Goal: Navigation & Orientation: Find specific page/section

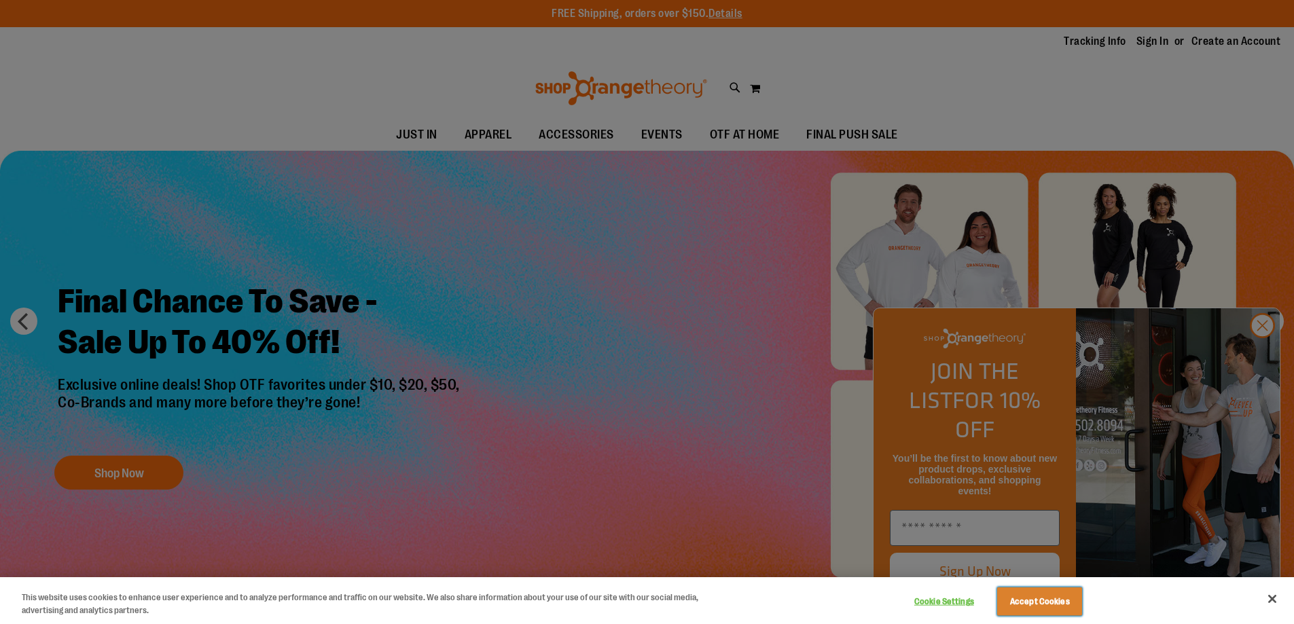
click at [1044, 606] on button "Accept Cookies" at bounding box center [1039, 602] width 85 height 29
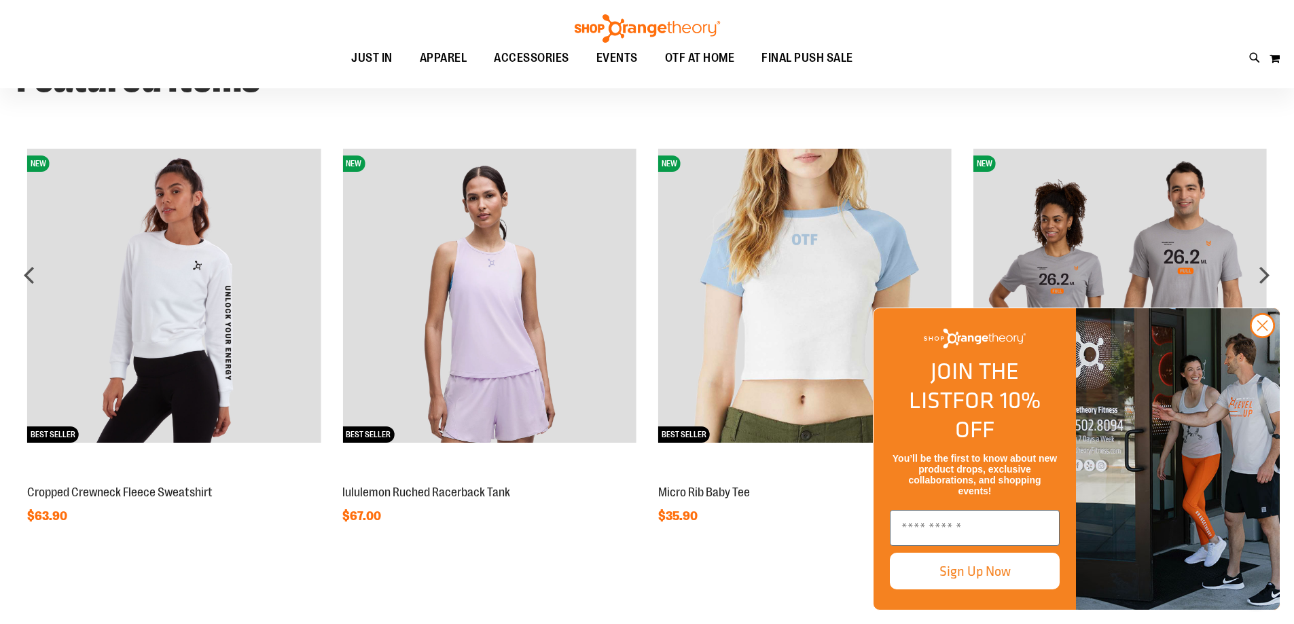
scroll to position [1164, 0]
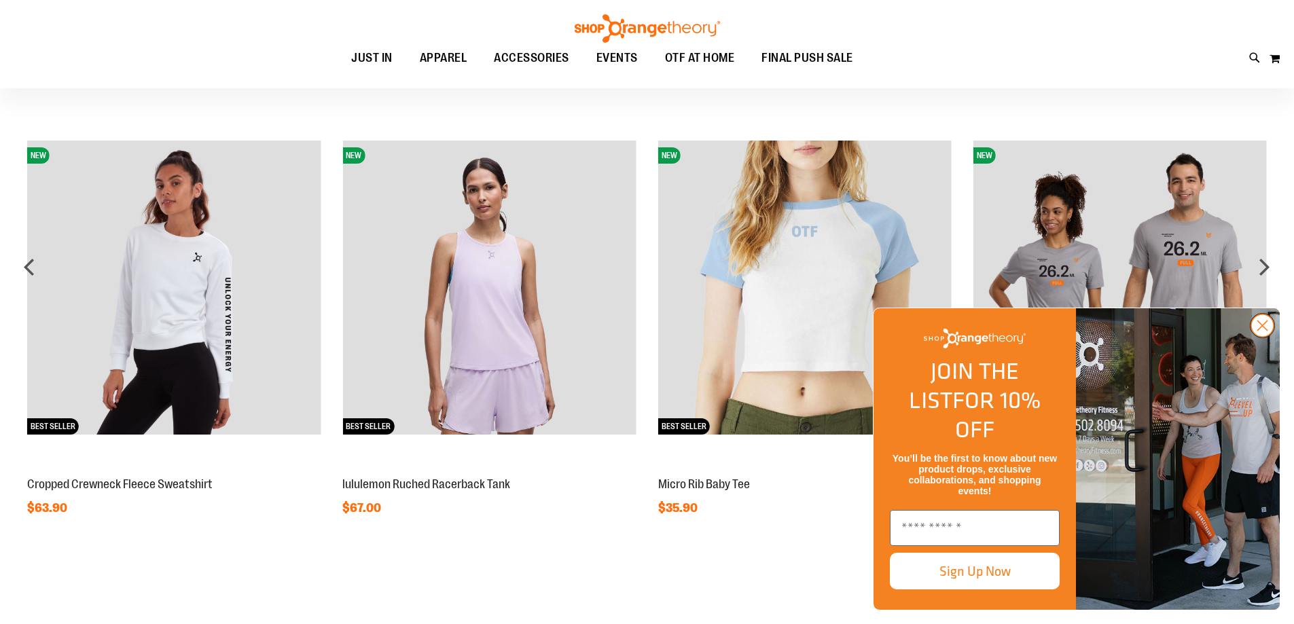
click at [1265, 337] on circle "Close dialog" at bounding box center [1262, 326] width 22 height 22
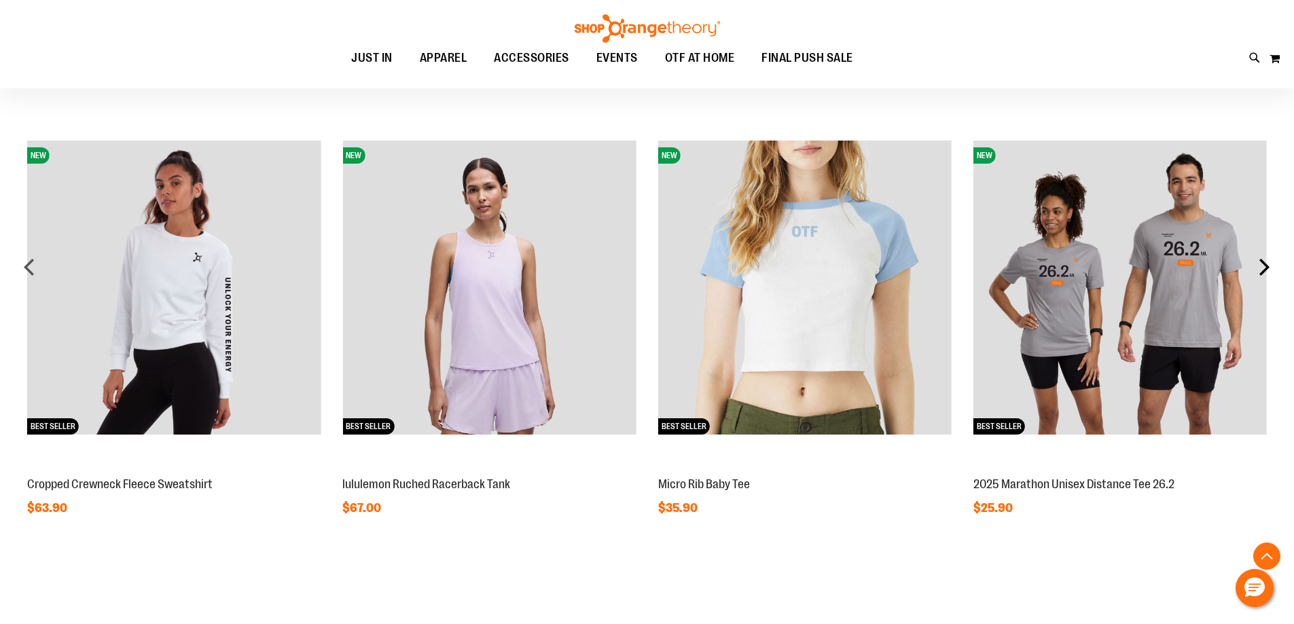
click at [1263, 274] on div "next" at bounding box center [1264, 266] width 27 height 27
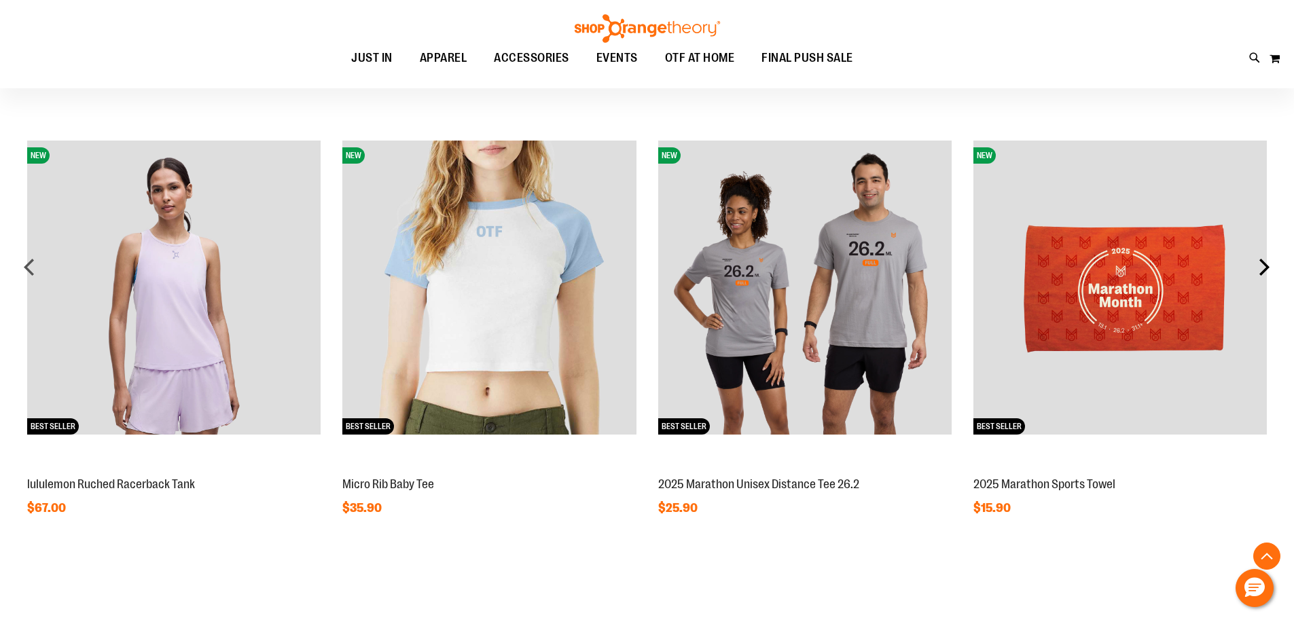
click at [1263, 274] on div "next" at bounding box center [1264, 266] width 27 height 27
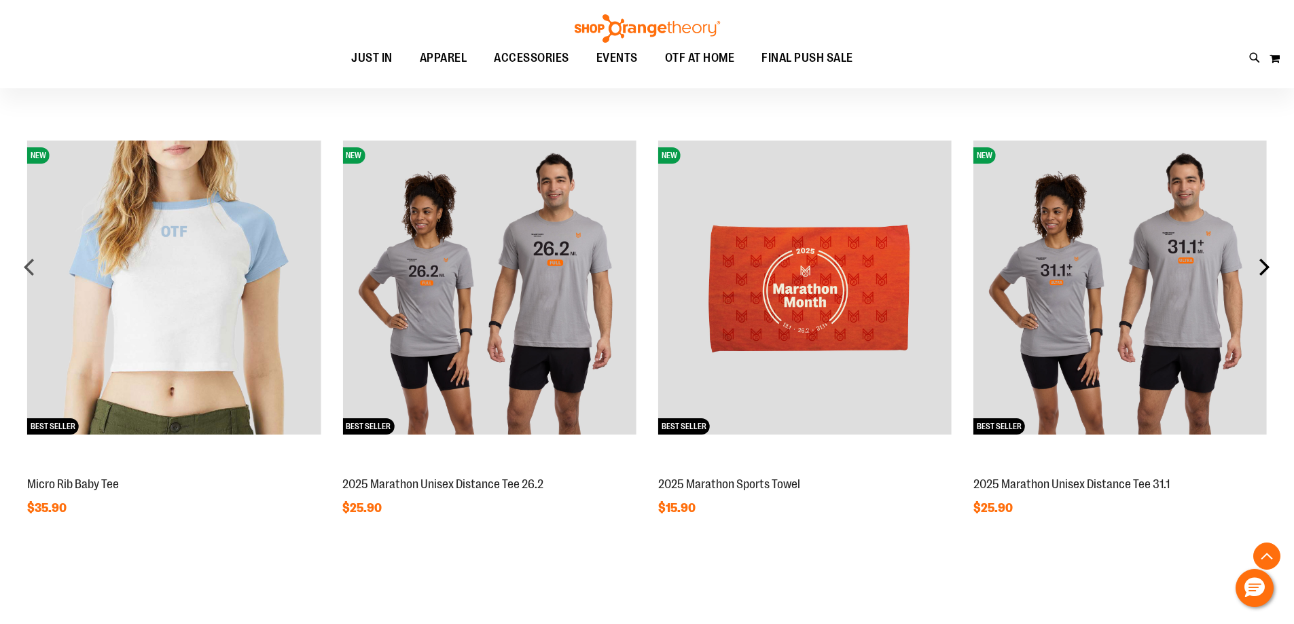
click at [1263, 272] on div "next" at bounding box center [1264, 266] width 27 height 27
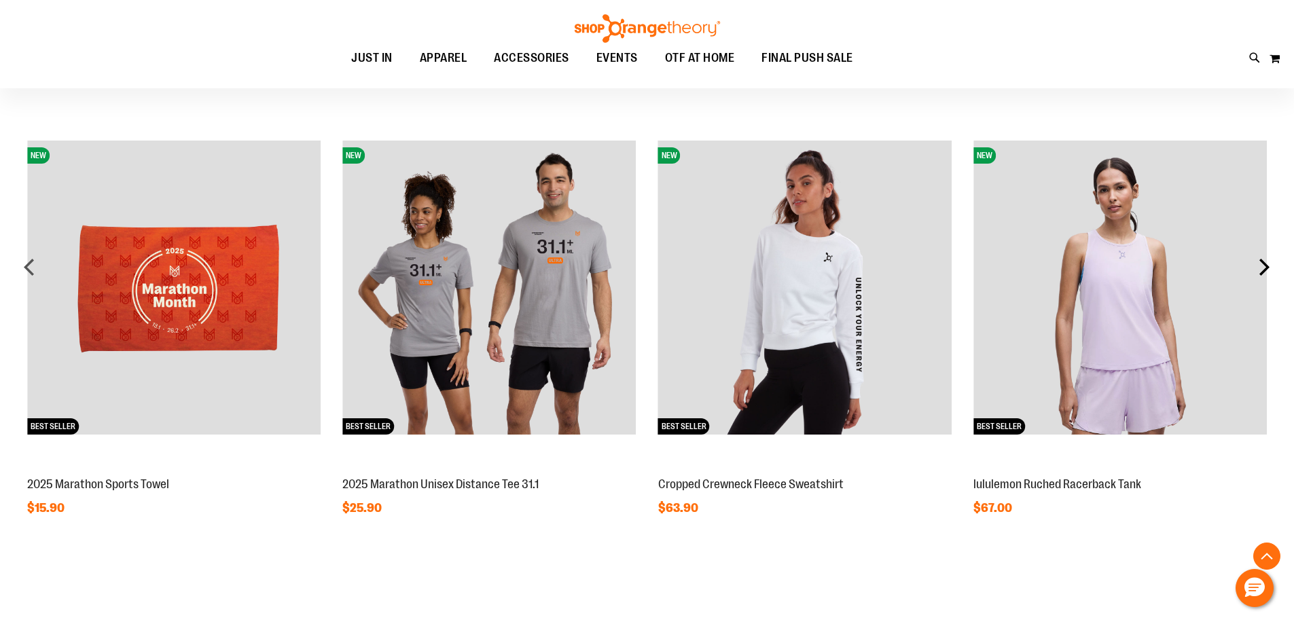
click at [1263, 272] on div "next" at bounding box center [1264, 266] width 27 height 27
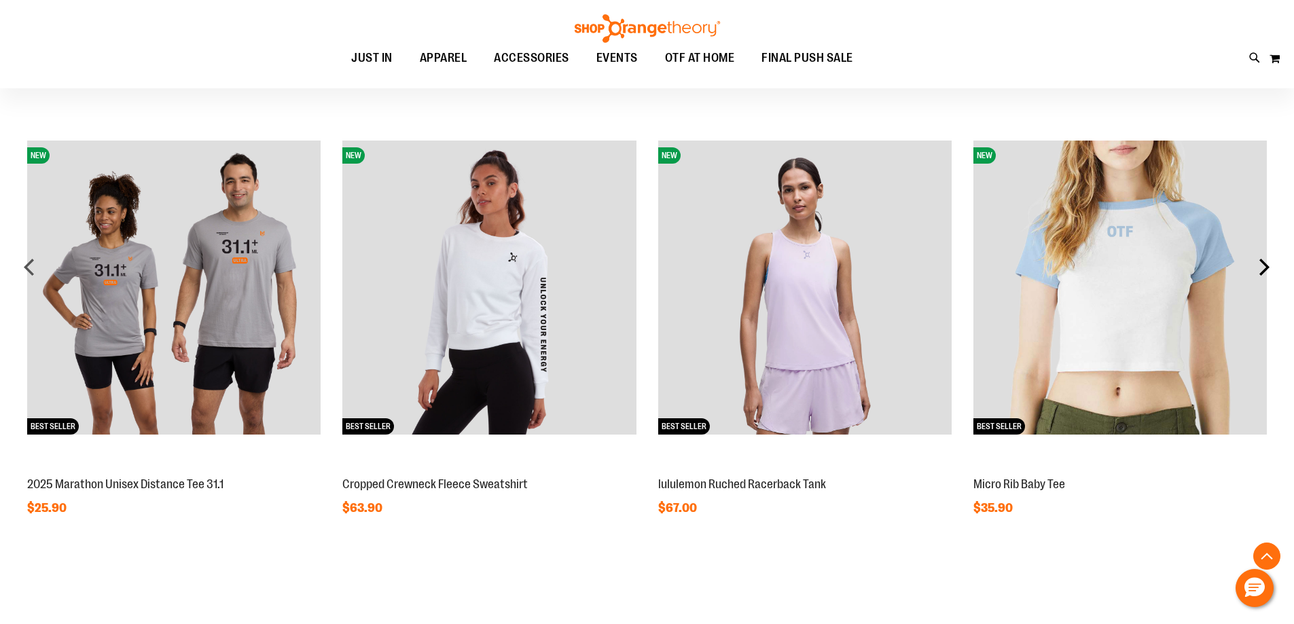
click at [1263, 272] on div "next" at bounding box center [1264, 266] width 27 height 27
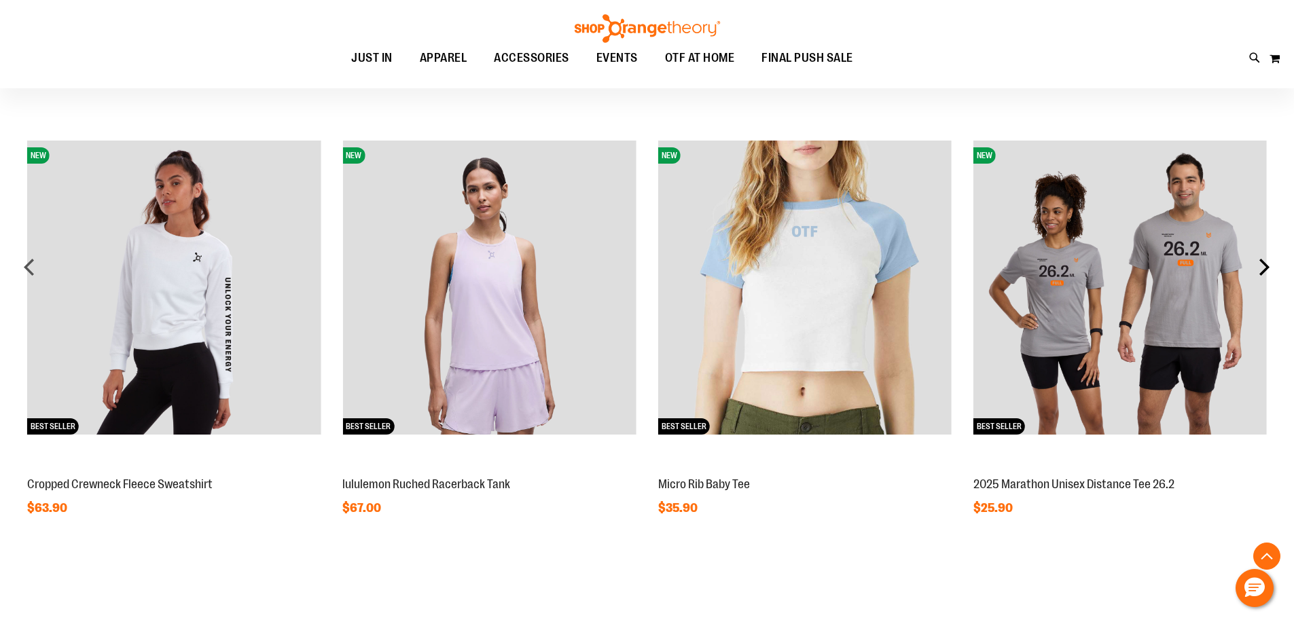
click at [1263, 272] on div "next" at bounding box center [1264, 266] width 27 height 27
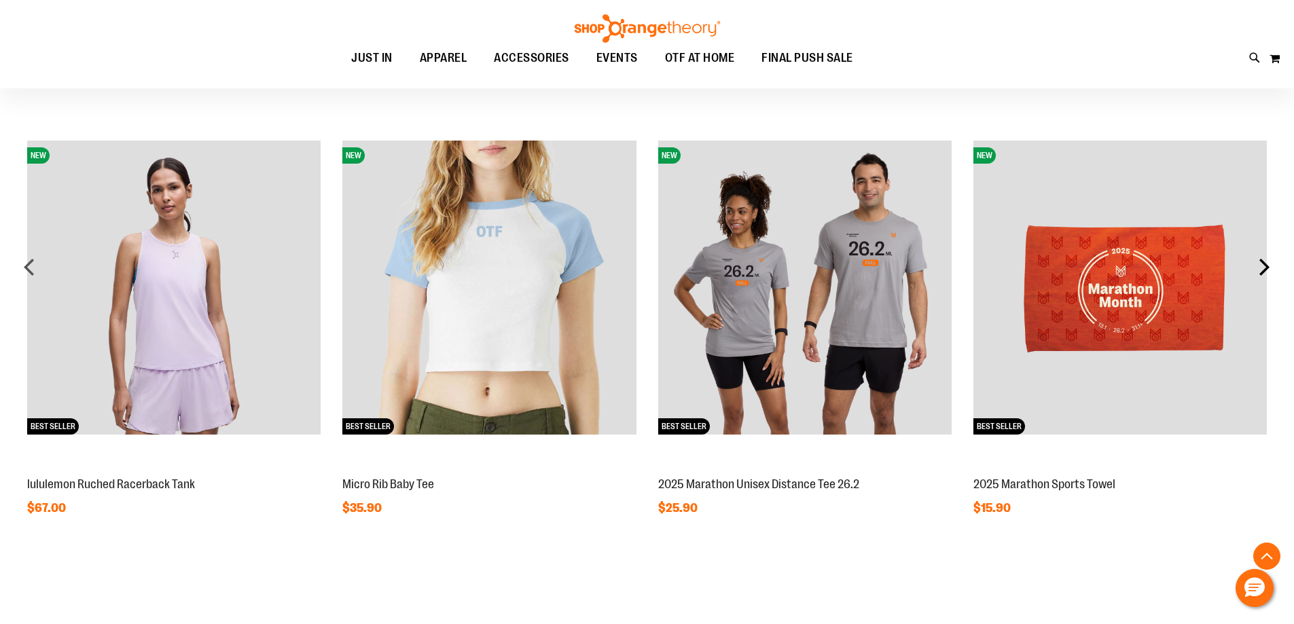
click at [1263, 272] on div "next" at bounding box center [1264, 266] width 27 height 27
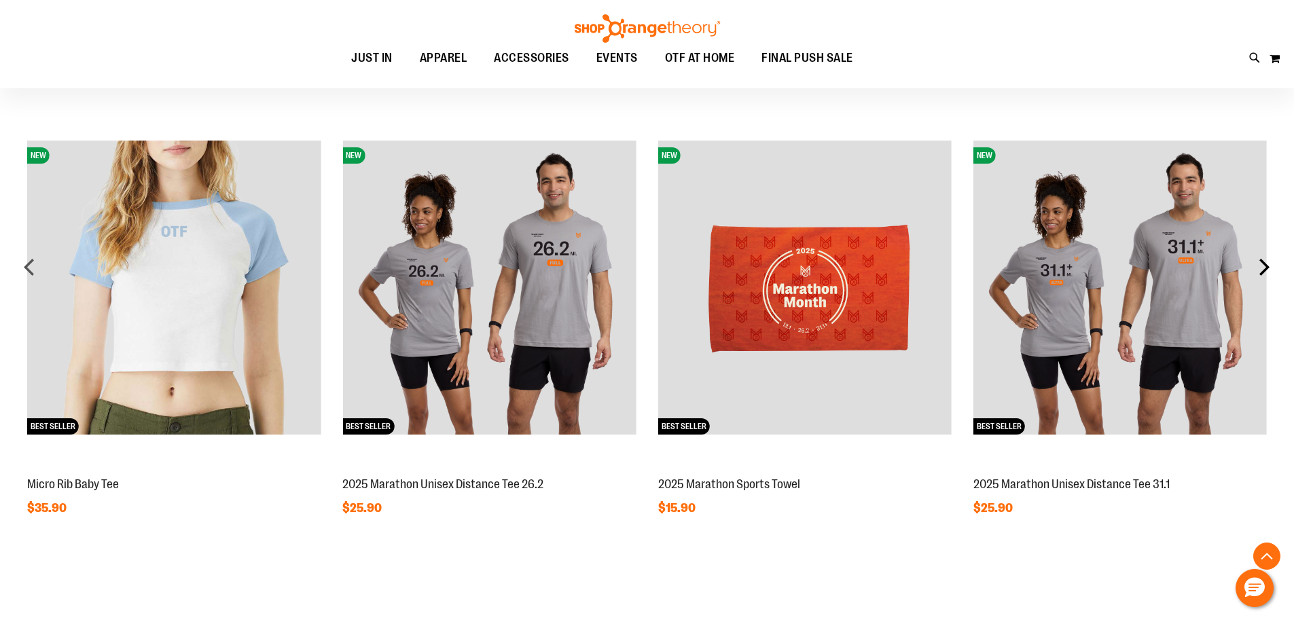
click at [1263, 272] on div "next" at bounding box center [1264, 266] width 27 height 27
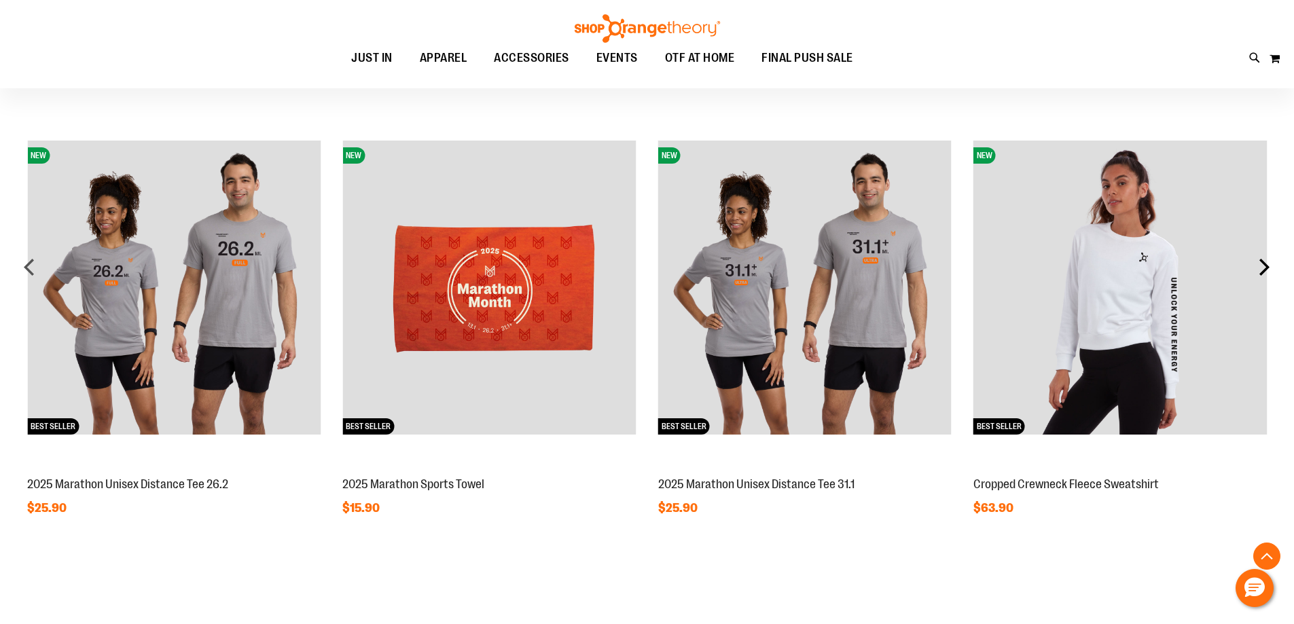
click at [1263, 272] on div "next" at bounding box center [1264, 266] width 27 height 27
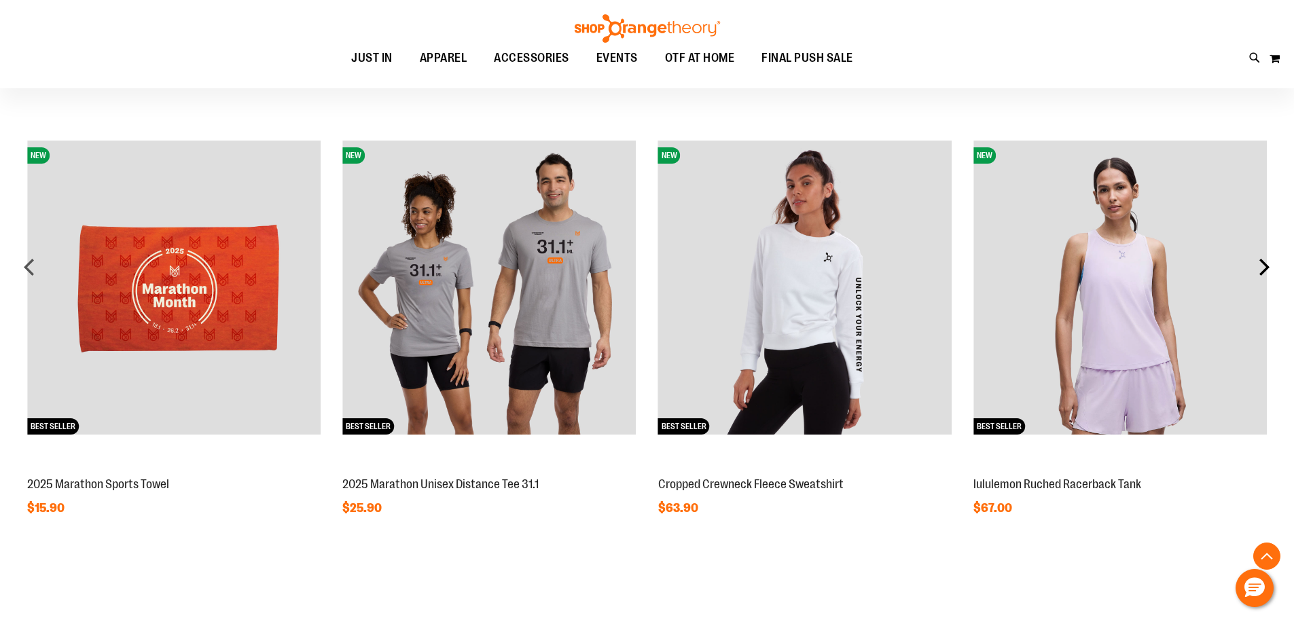
click at [1263, 272] on div "next" at bounding box center [1264, 266] width 27 height 27
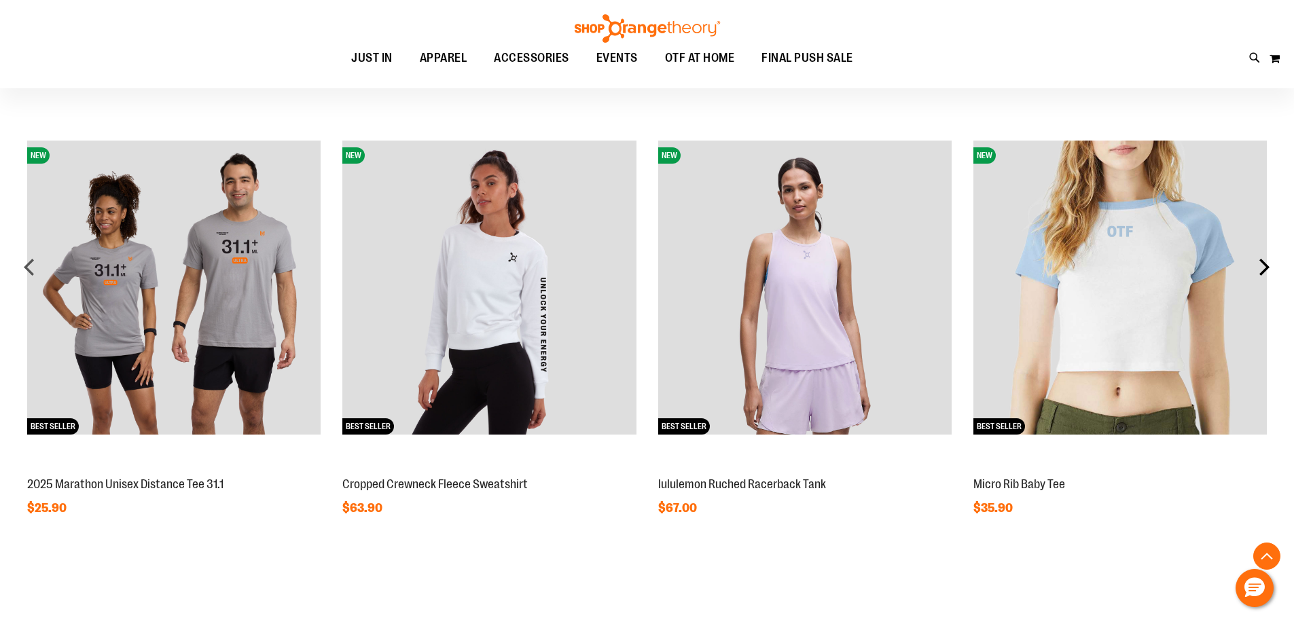
click at [1263, 272] on div "next" at bounding box center [1264, 266] width 27 height 27
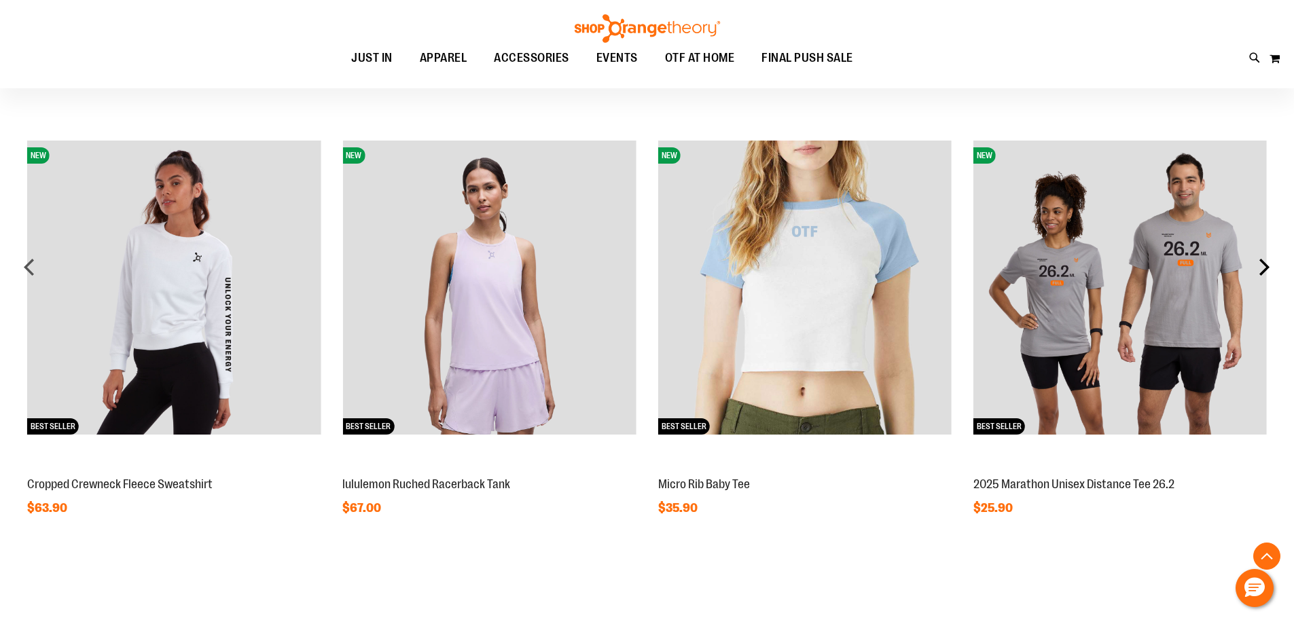
click at [1263, 272] on div "next" at bounding box center [1264, 266] width 27 height 27
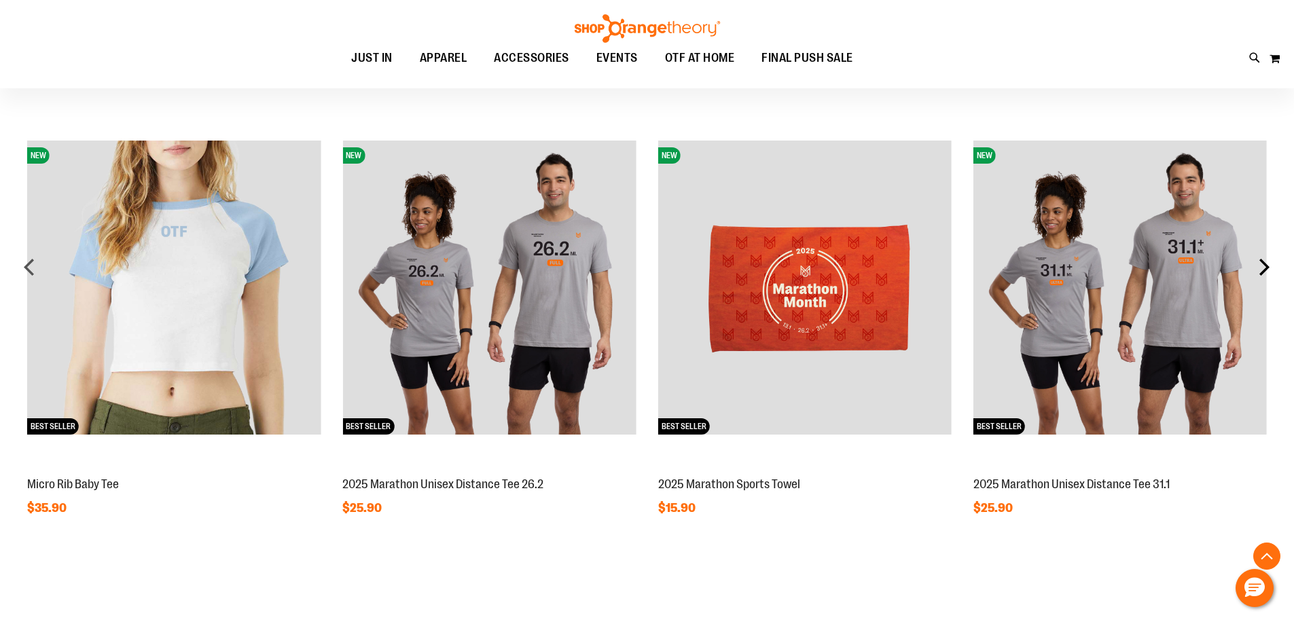
click at [1263, 272] on div "next" at bounding box center [1264, 266] width 27 height 27
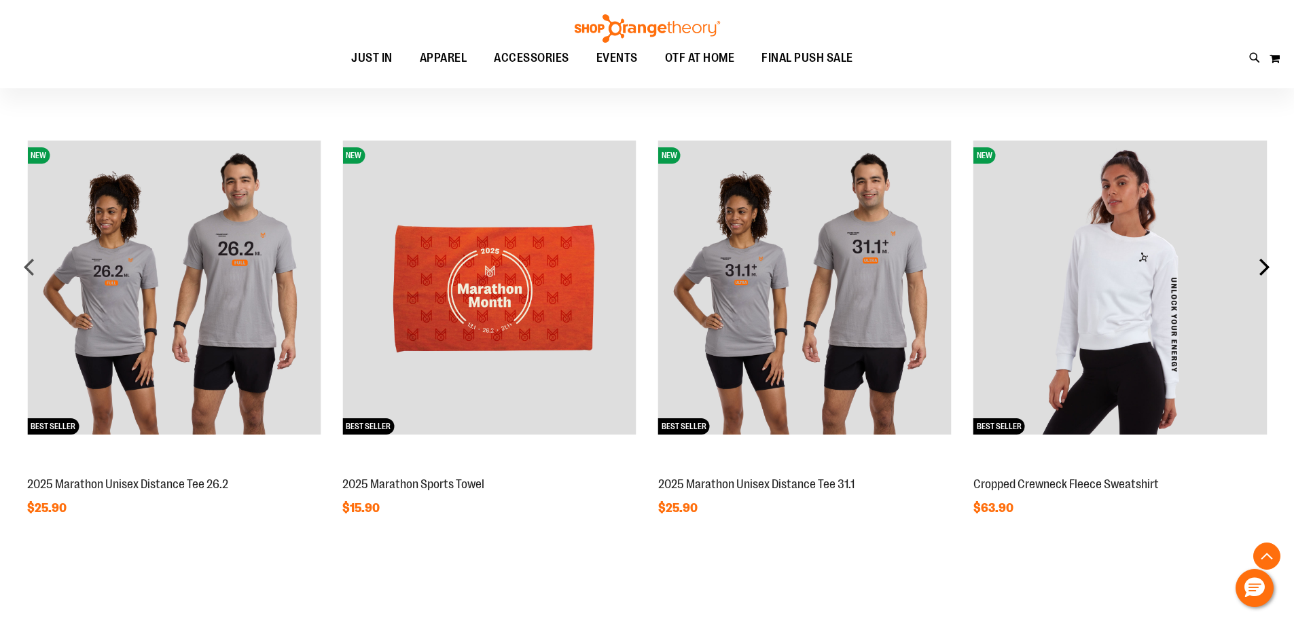
click at [1263, 272] on div "next" at bounding box center [1264, 266] width 27 height 27
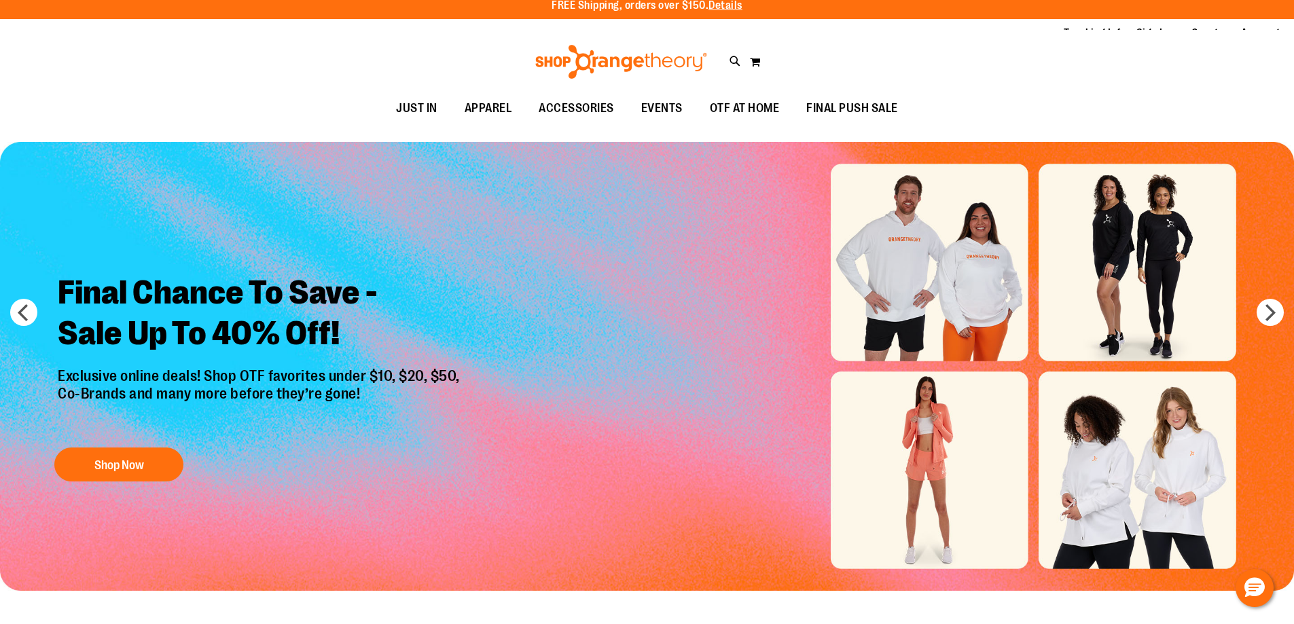
scroll to position [0, 0]
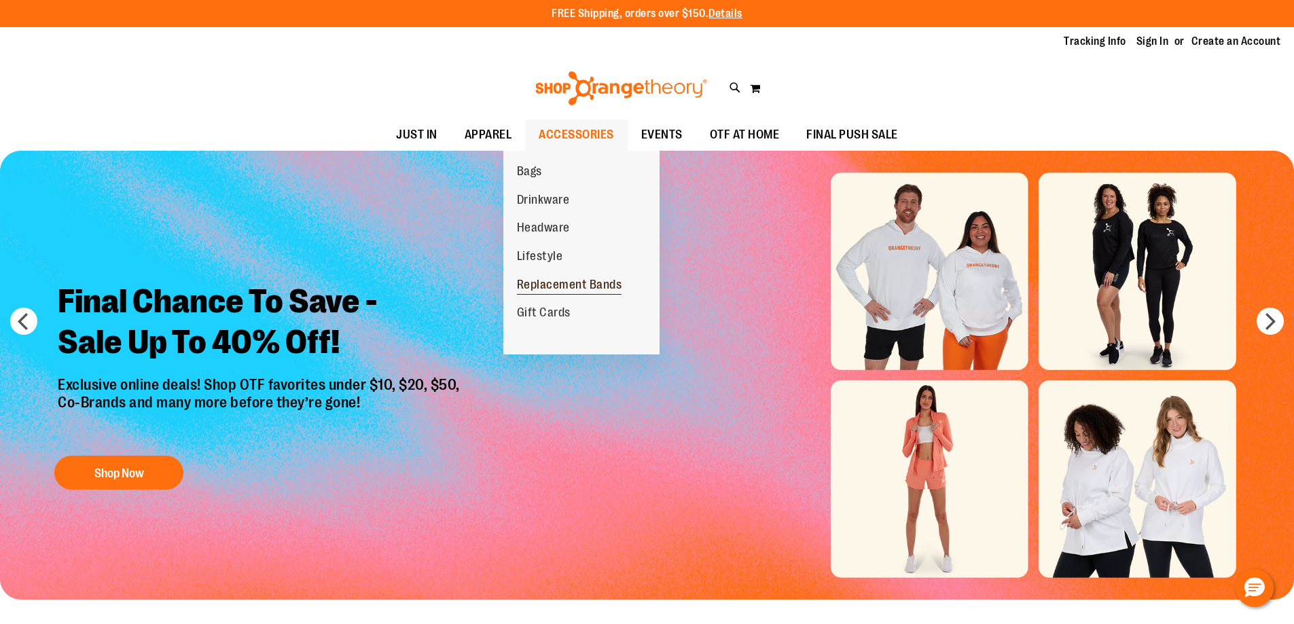
click at [597, 287] on span "Replacement Bands" at bounding box center [569, 286] width 105 height 17
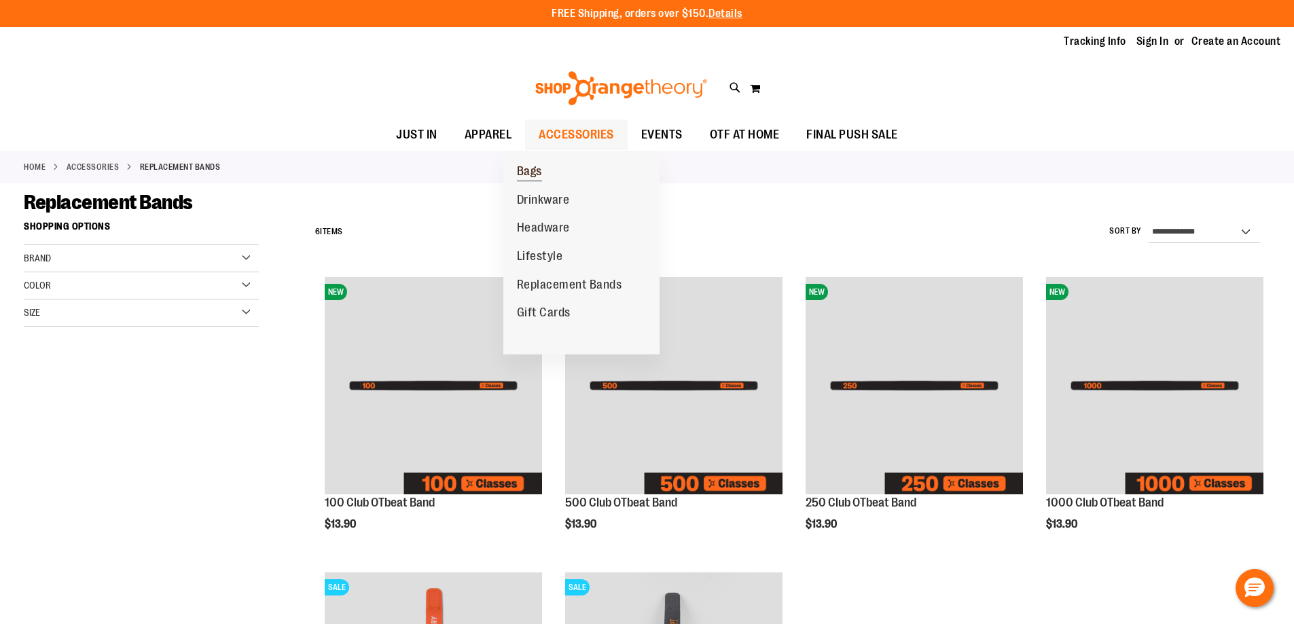
click at [533, 174] on span "Bags" at bounding box center [529, 172] width 25 height 17
